Goal: Find specific page/section

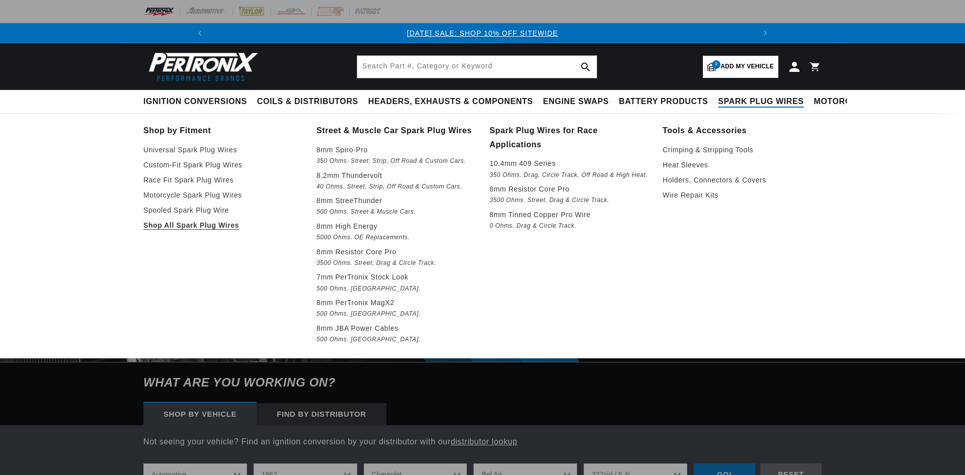
select select "1962"
select select "Chevrolet"
select select "327cid-5.4L"
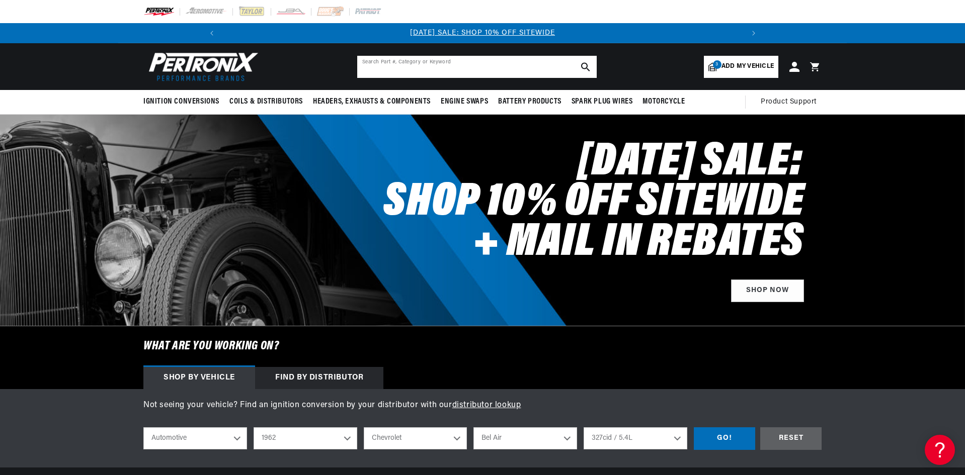
click at [500, 67] on input "text" at bounding box center [476, 67] width 239 height 22
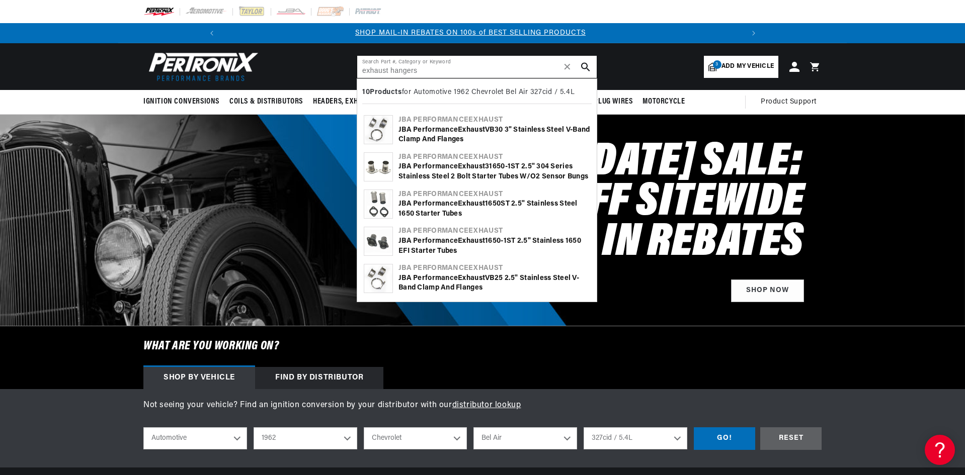
scroll to position [0, 538]
type input "exhaust hangers"
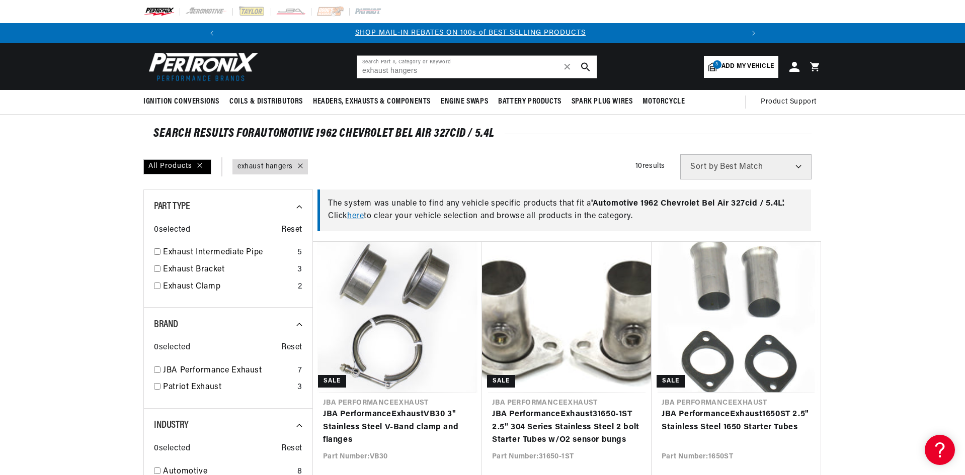
scroll to position [0, 538]
